Goal: Task Accomplishment & Management: Use online tool/utility

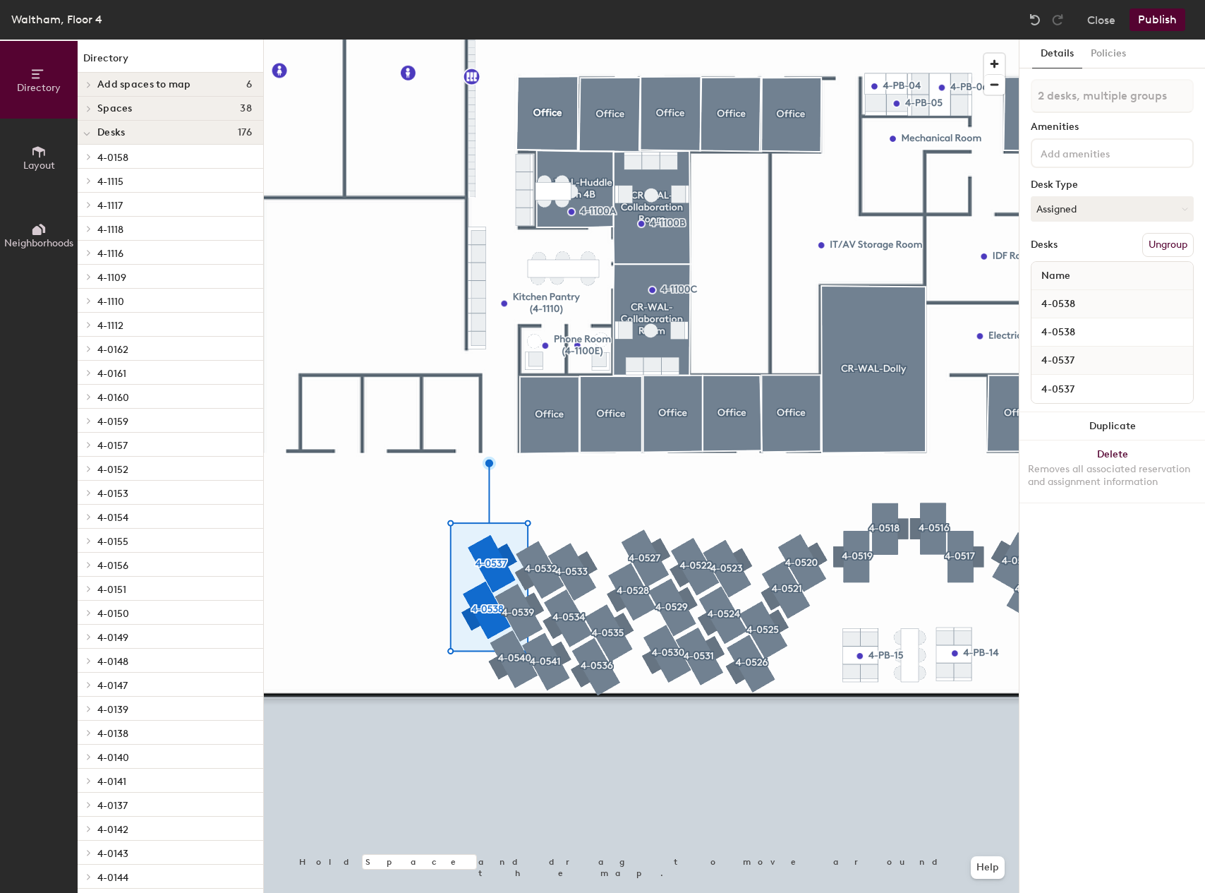
click at [392, 40] on div at bounding box center [641, 40] width 755 height 0
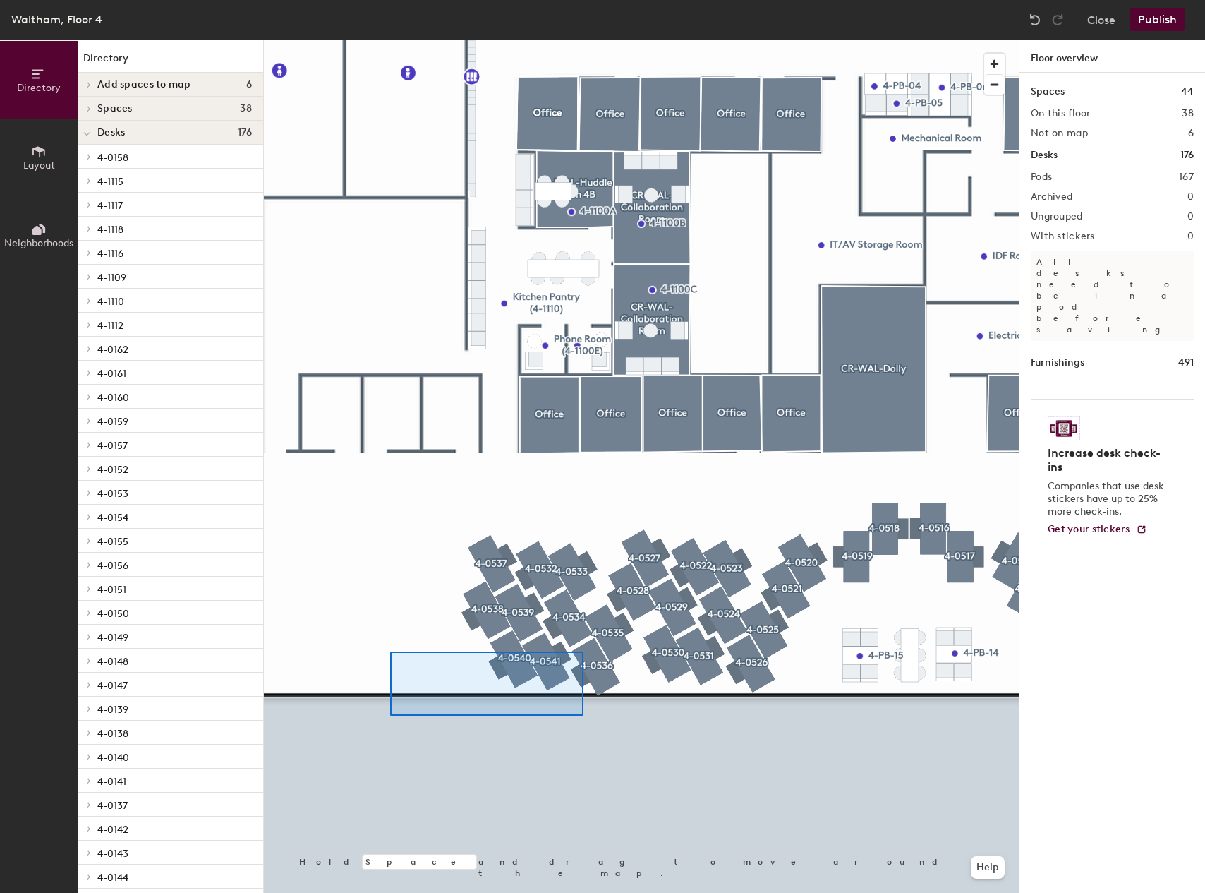
click at [389, 40] on div at bounding box center [641, 40] width 755 height 0
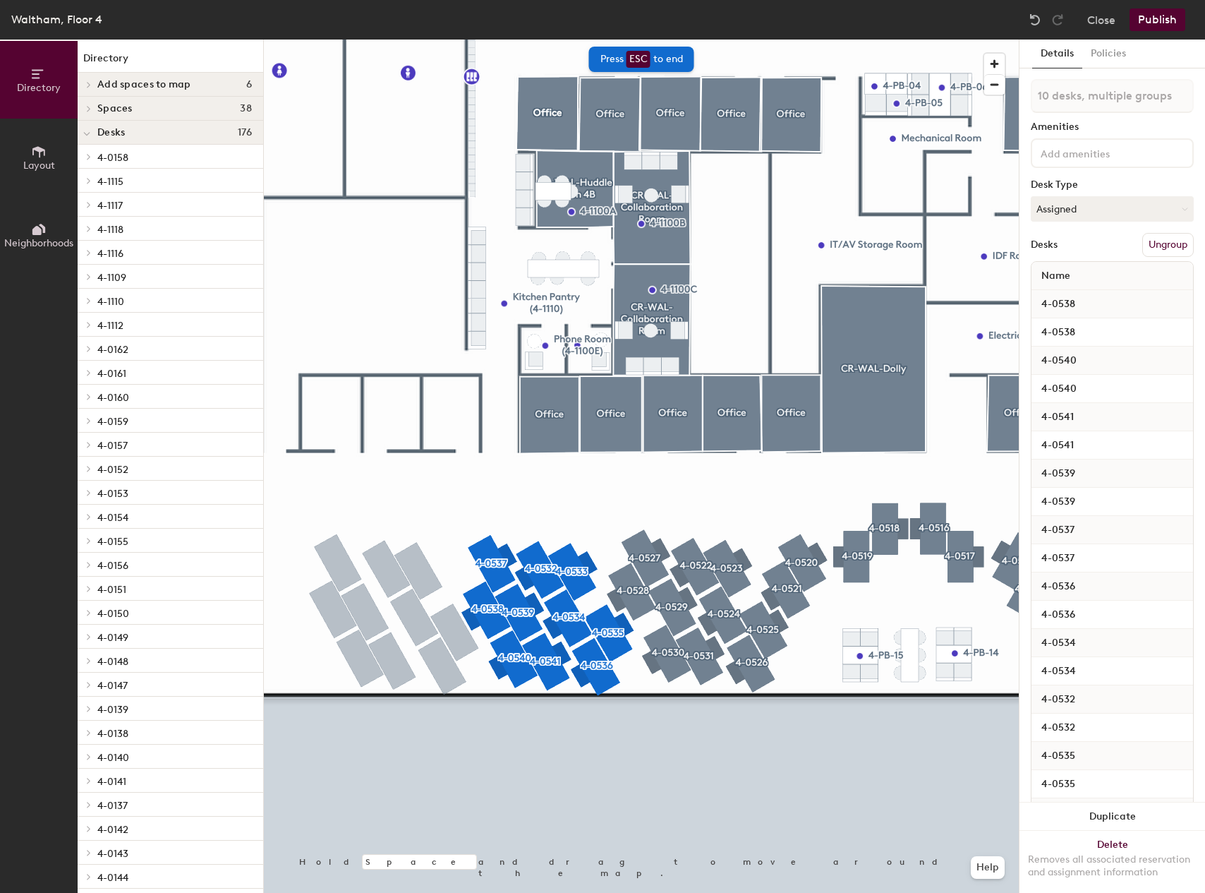
type input "10 desks"
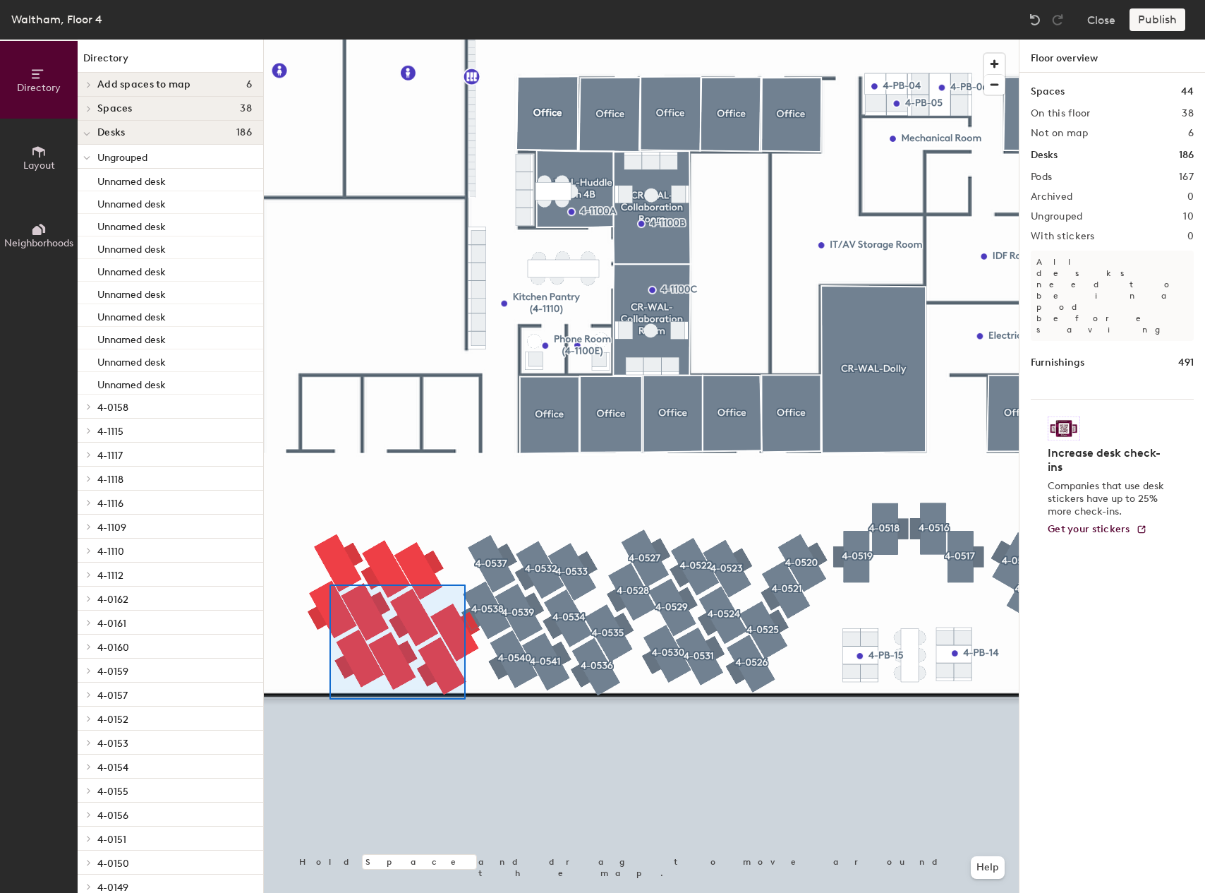
click at [330, 40] on div at bounding box center [641, 40] width 755 height 0
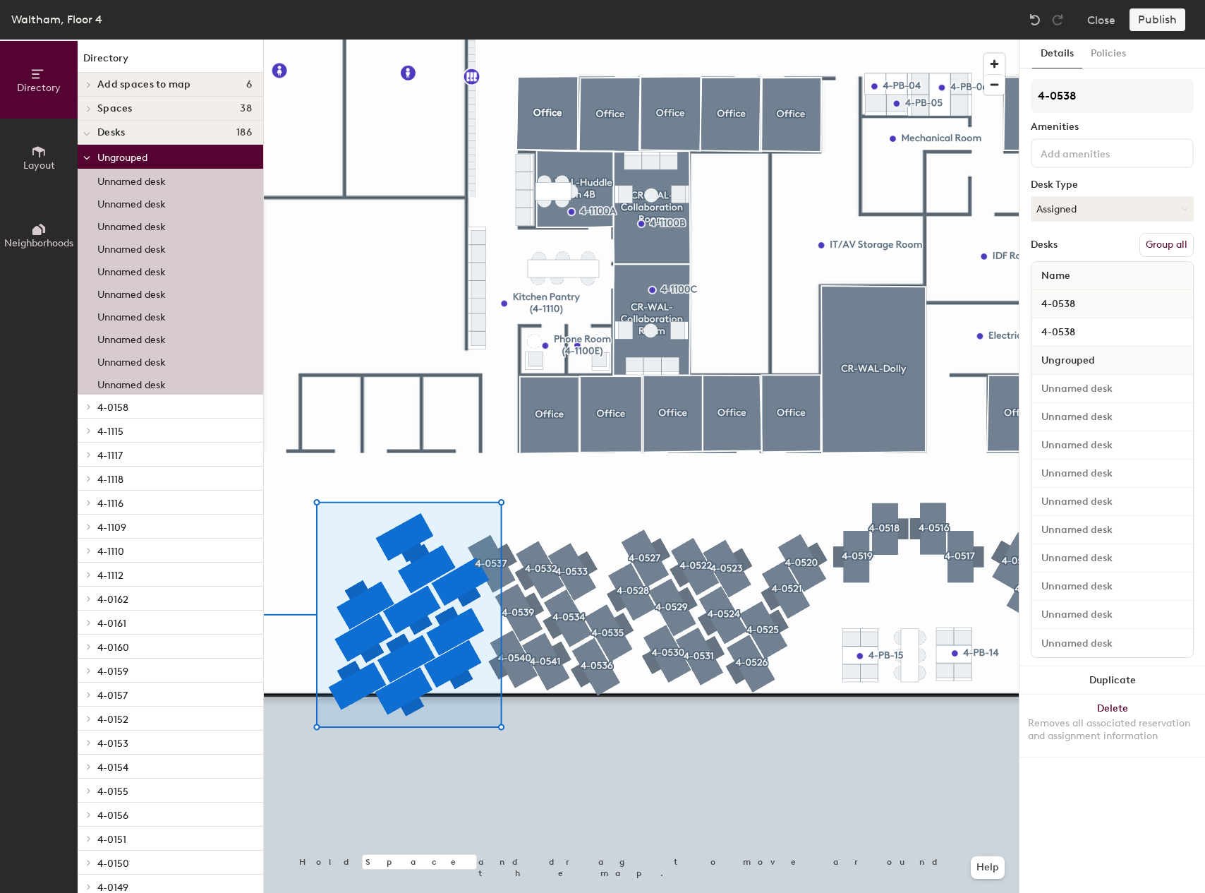
click at [261, 634] on div "Directory Layout Neighborhoods Directory Add spaces to map 6 CR-WAL-Braille Off…" at bounding box center [602, 466] width 1205 height 853
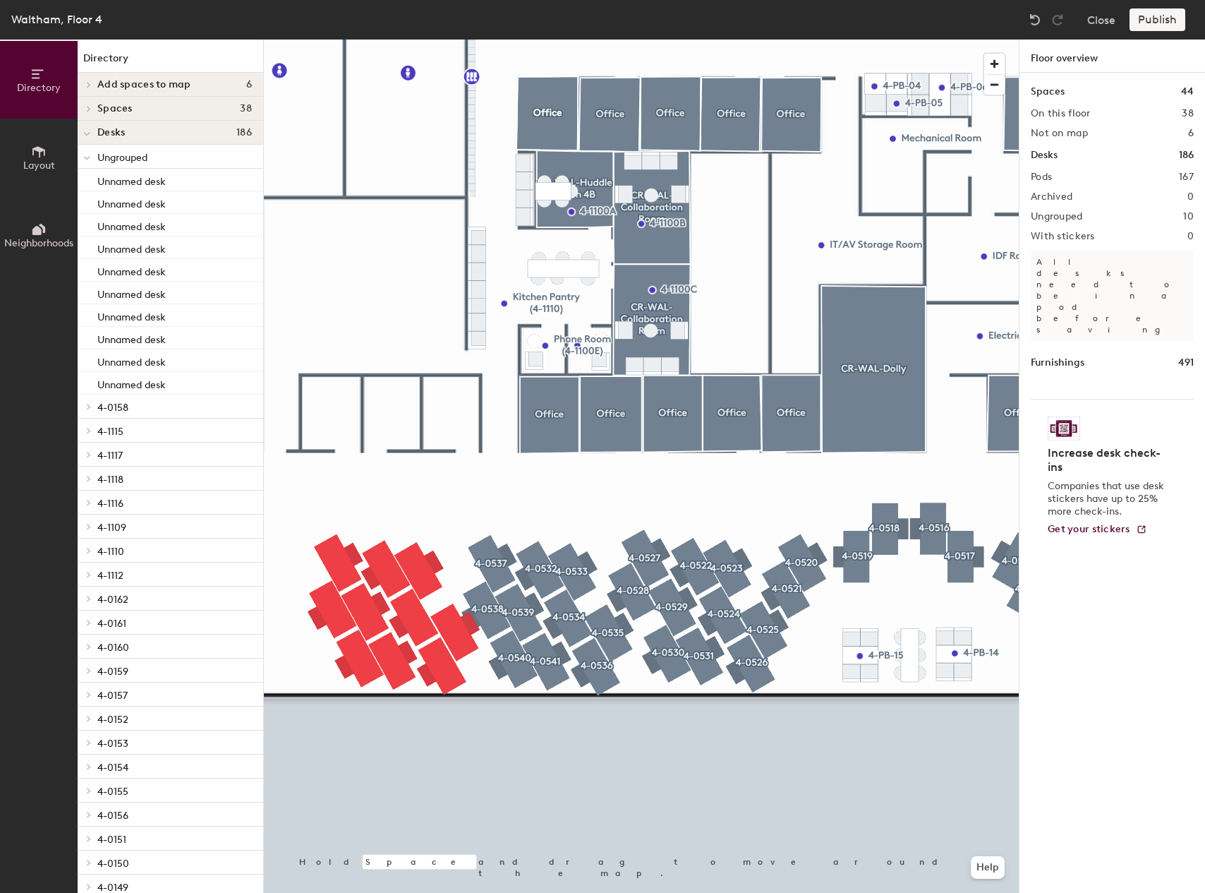
click at [432, 40] on div at bounding box center [641, 40] width 755 height 0
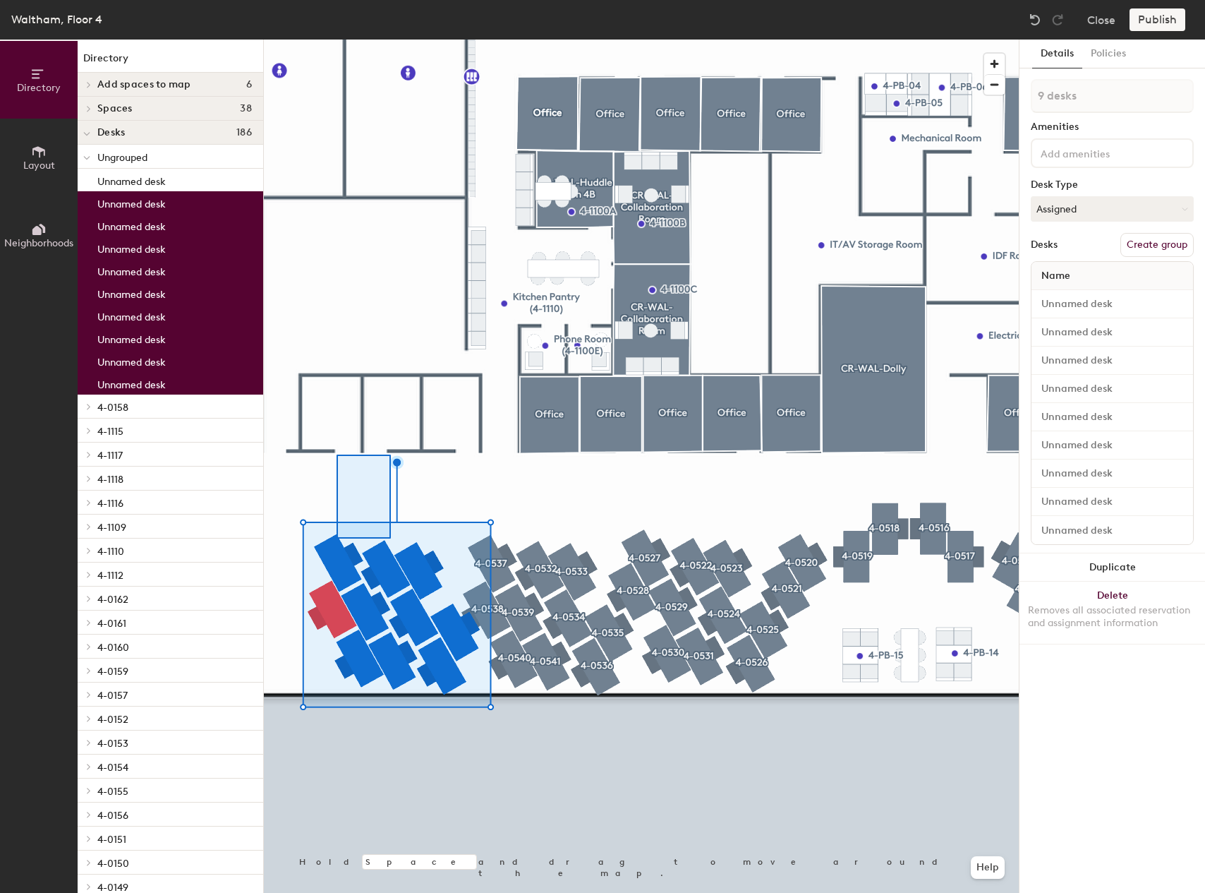
type input "1 desk"
